Goal: Transaction & Acquisition: Download file/media

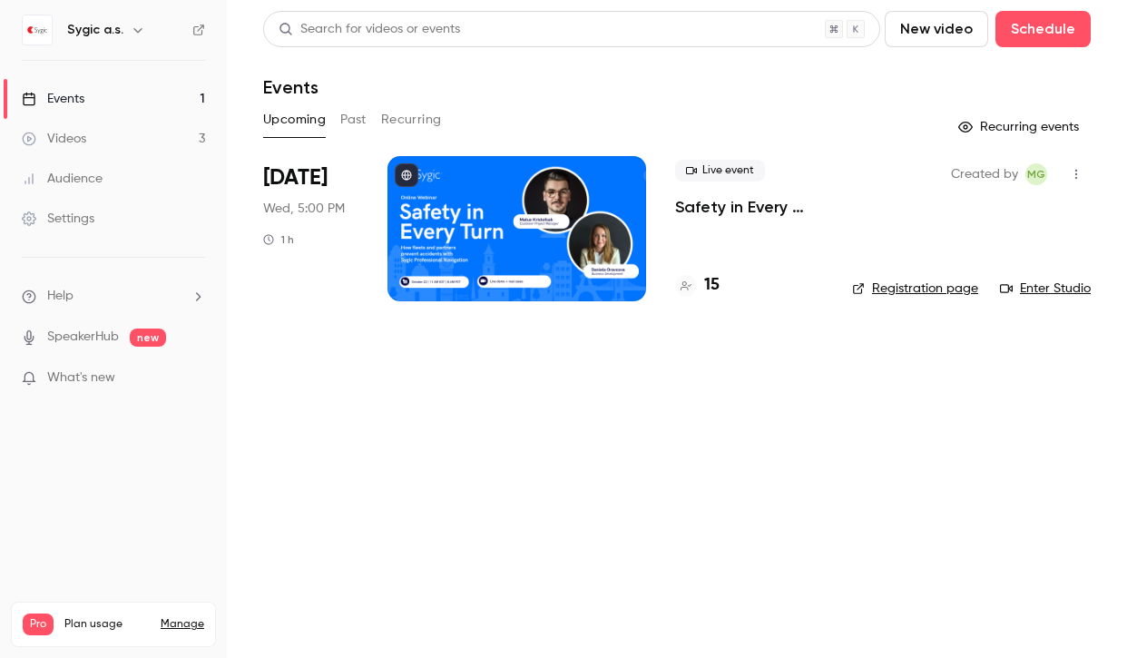
click at [356, 113] on button "Past" at bounding box center [353, 119] width 26 height 29
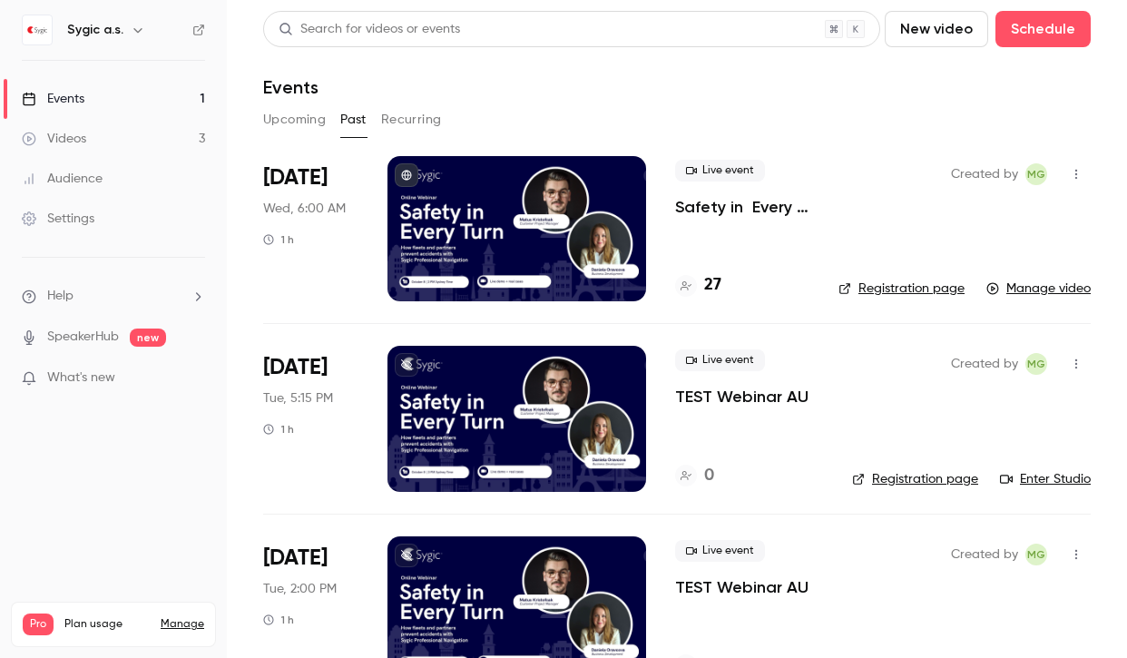
click at [743, 211] on p "Safety in Every Turn: How fleets and partners prevent accidents with Sygic Prof…" at bounding box center [742, 207] width 134 height 22
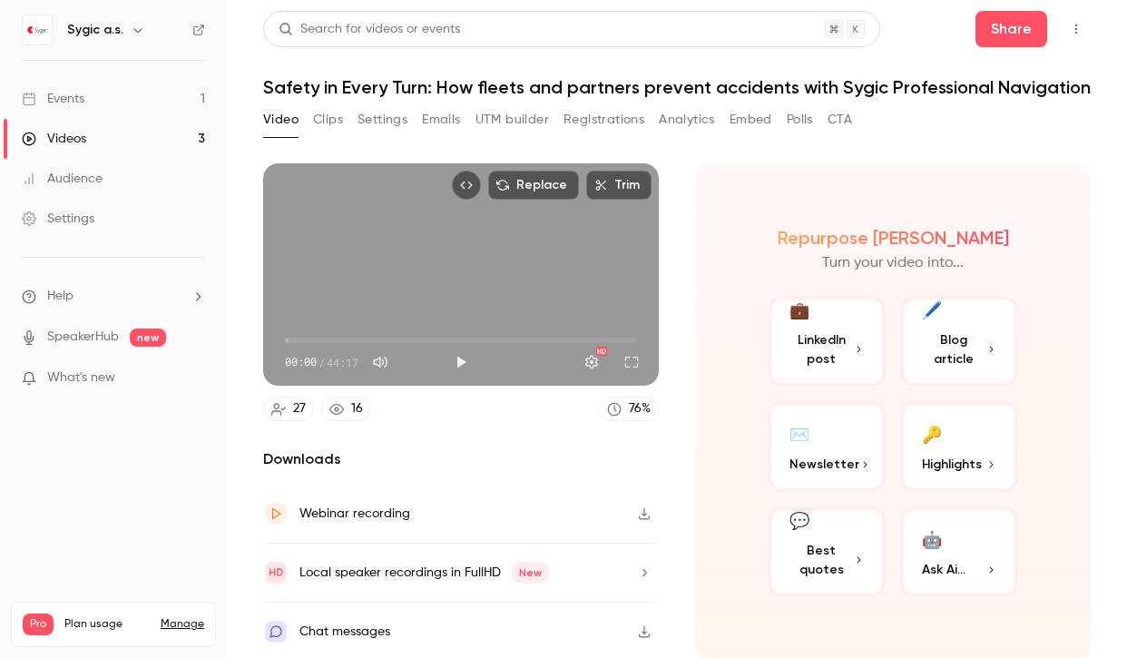
click at [624, 107] on button "Registrations" at bounding box center [603, 119] width 81 height 29
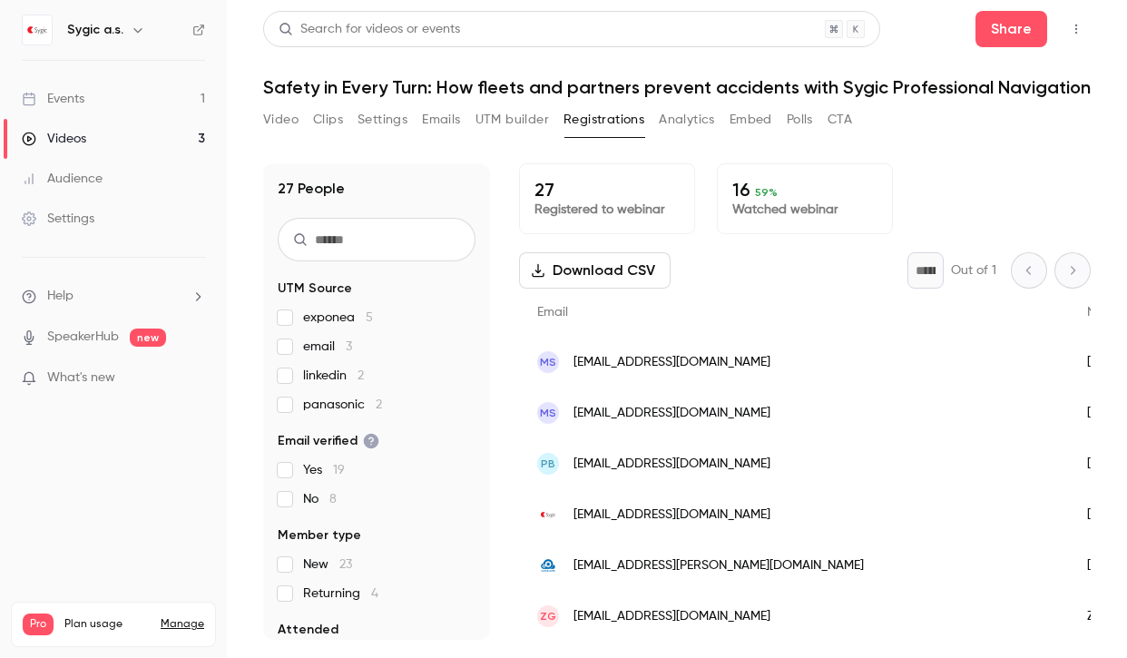
click at [613, 271] on button "Download CSV" at bounding box center [594, 270] width 151 height 36
